Goal: Task Accomplishment & Management: Complete application form

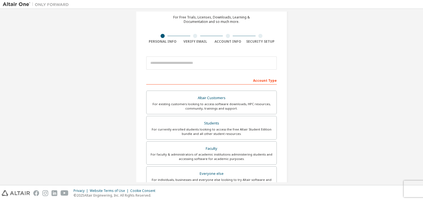
scroll to position [83, 0]
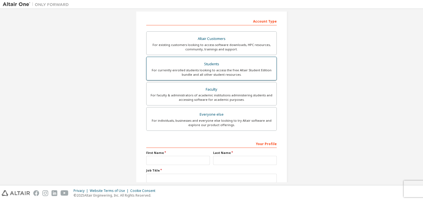
click at [260, 67] on div "Students" at bounding box center [211, 64] width 123 height 8
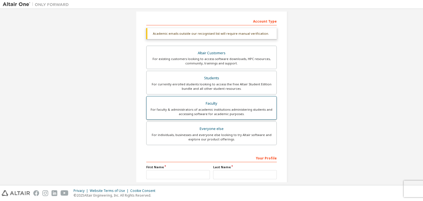
scroll to position [134, 0]
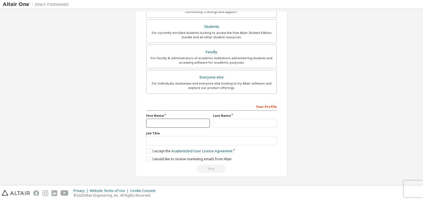
click at [186, 123] on input "text" at bounding box center [178, 123] width 64 height 9
type input "******"
click at [250, 127] on input "text" at bounding box center [245, 123] width 64 height 9
type input "*"
click at [186, 143] on input "text" at bounding box center [211, 140] width 131 height 9
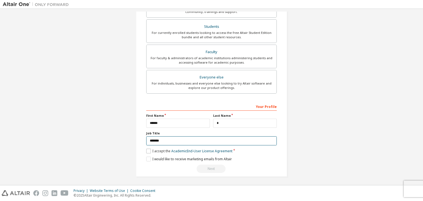
type input "*******"
click at [149, 149] on label "I accept the Academic End-User License Agreement" at bounding box center [189, 151] width 86 height 5
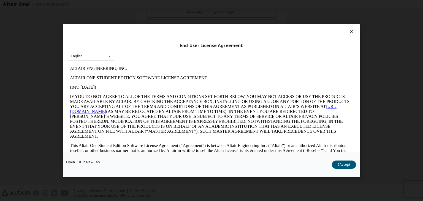
scroll to position [0, 0]
drag, startPoint x: 198, startPoint y: 137, endPoint x: 227, endPoint y: 124, distance: 31.7
click at [345, 163] on button "I Accept" at bounding box center [344, 165] width 24 height 8
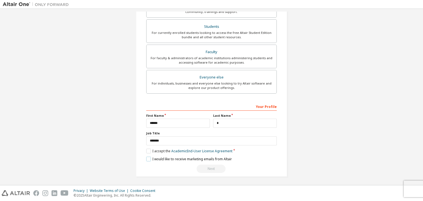
click at [149, 157] on label "I would like to receive marketing emails from Altair" at bounding box center [189, 159] width 86 height 5
click at [234, 109] on div "Your Profile" at bounding box center [211, 106] width 131 height 9
click at [260, 103] on div "Your Profile" at bounding box center [211, 106] width 131 height 9
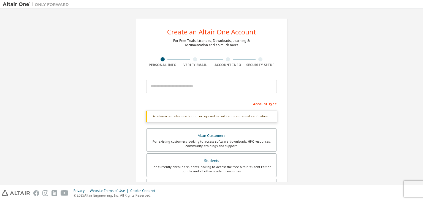
click at [185, 117] on div "Academic emails outside our recognised list will require manual verification." at bounding box center [211, 116] width 131 height 11
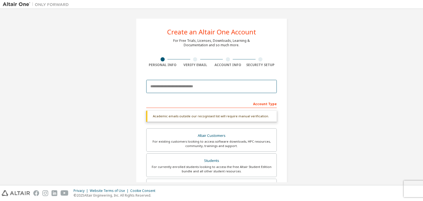
click at [187, 87] on input "email" at bounding box center [211, 86] width 131 height 13
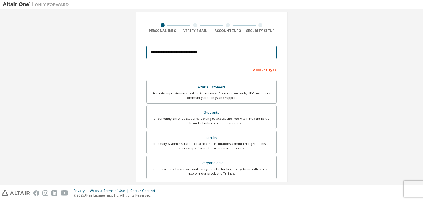
scroll to position [120, 0]
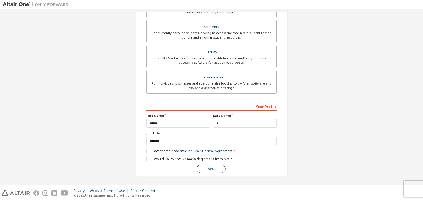
type input "**********"
click at [206, 167] on button "Next" at bounding box center [211, 169] width 29 height 8
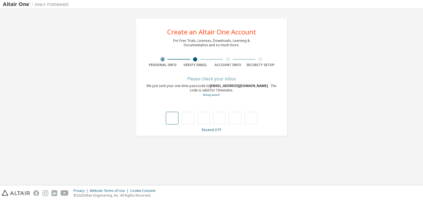
type input "*"
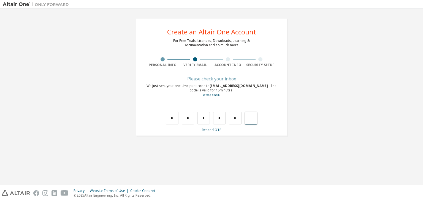
type input "*"
